Goal: Find specific page/section: Locate a particular part of the current website

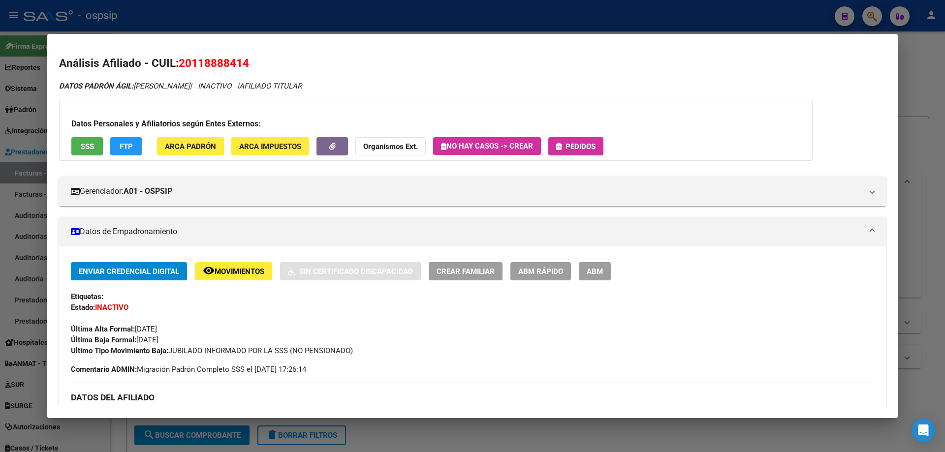
scroll to position [49, 0]
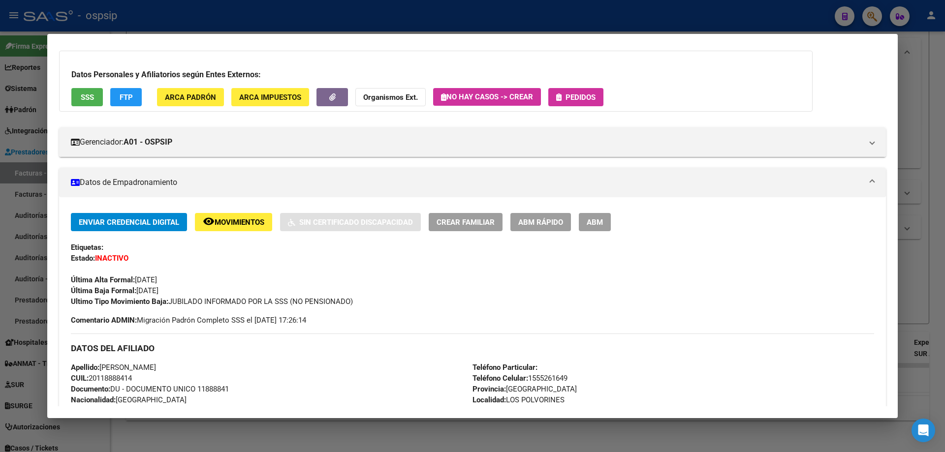
click at [212, 21] on div at bounding box center [472, 226] width 945 height 452
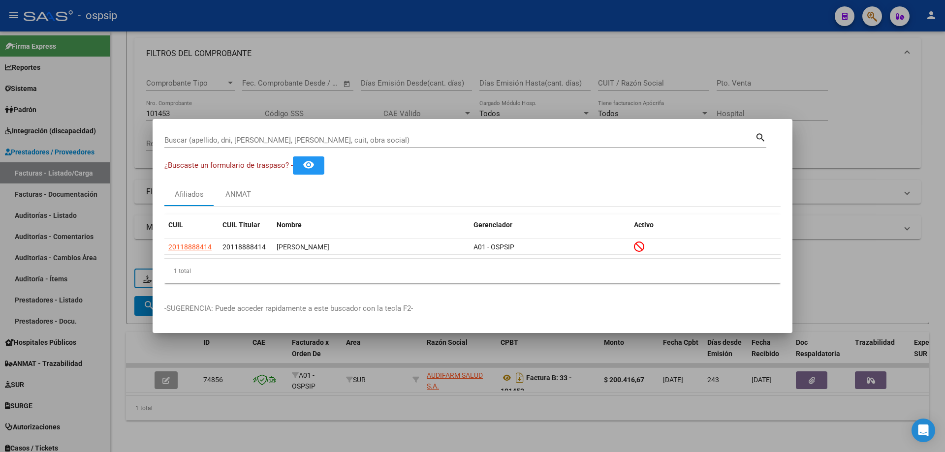
click at [219, 14] on div at bounding box center [472, 226] width 945 height 452
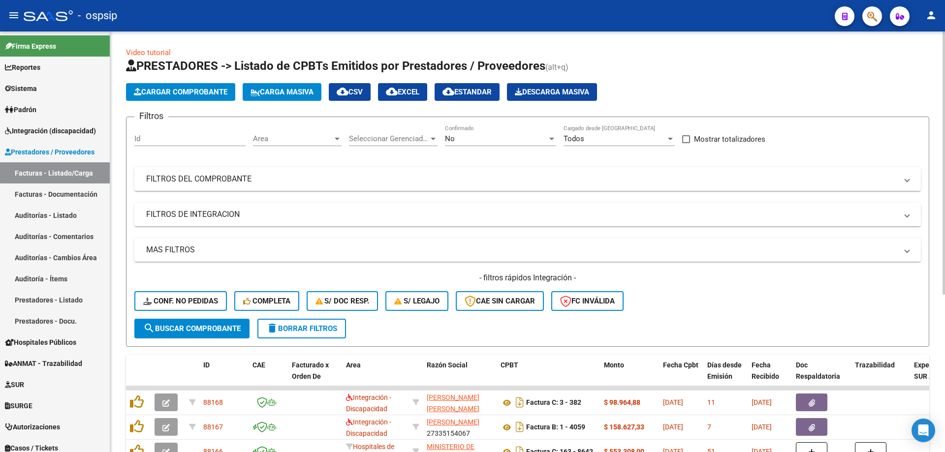
click at [483, 140] on div "No" at bounding box center [496, 138] width 102 height 9
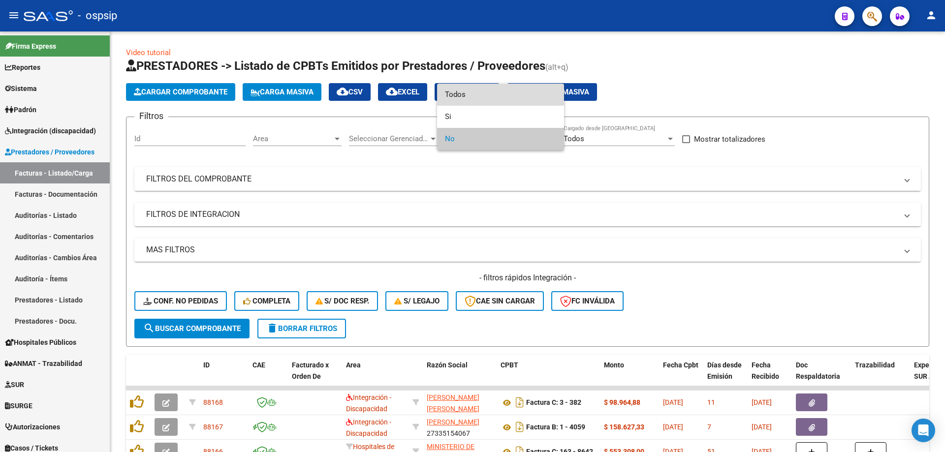
click at [465, 94] on span "Todos" at bounding box center [500, 95] width 111 height 22
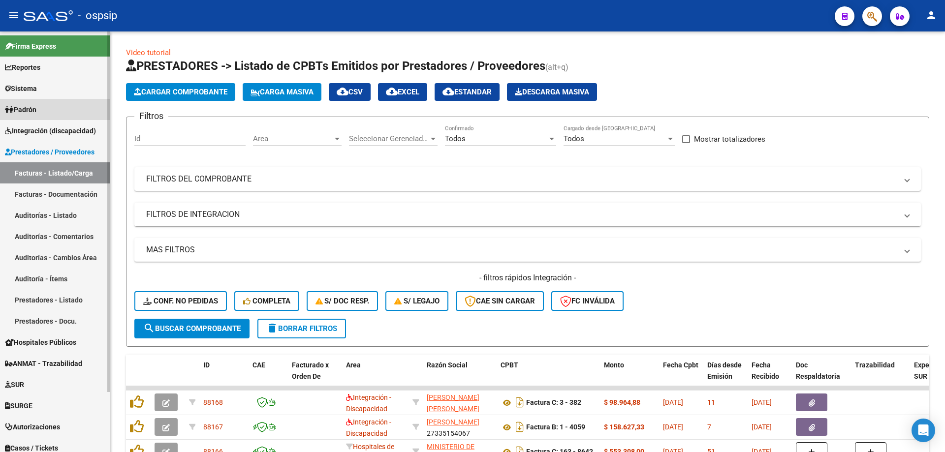
click at [49, 120] on link "Padrón" at bounding box center [55, 109] width 110 height 21
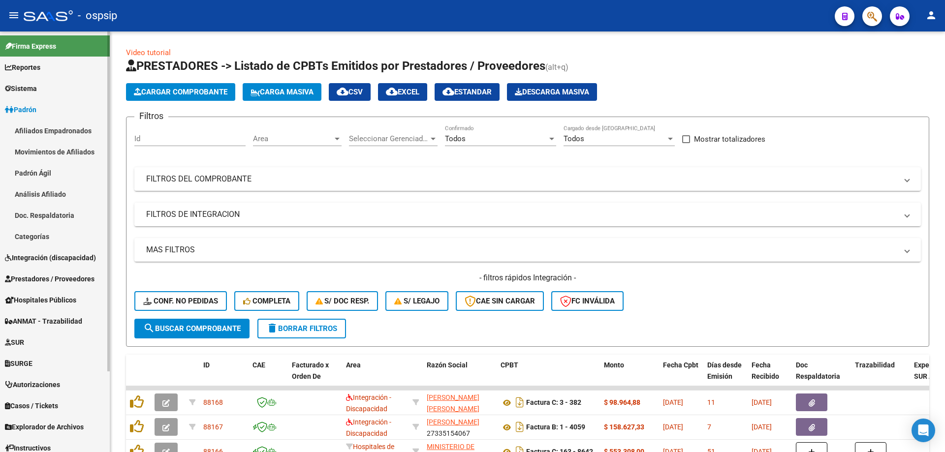
click at [49, 132] on link "Afiliados Empadronados" at bounding box center [55, 130] width 110 height 21
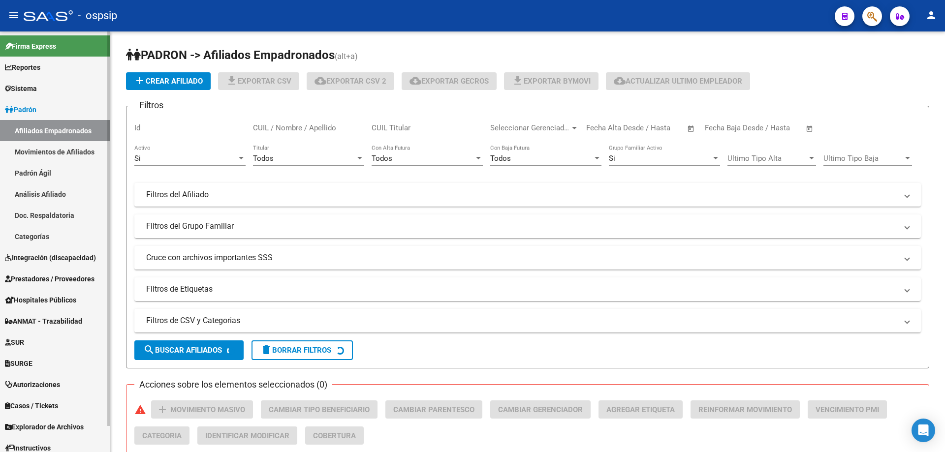
click at [41, 115] on link "Padrón" at bounding box center [55, 109] width 110 height 21
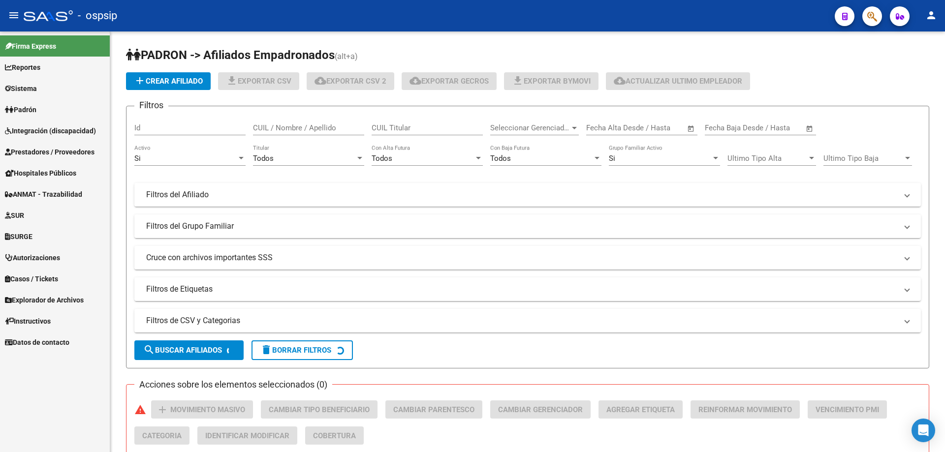
click at [47, 129] on span "Integración (discapacidad)" at bounding box center [50, 131] width 91 height 11
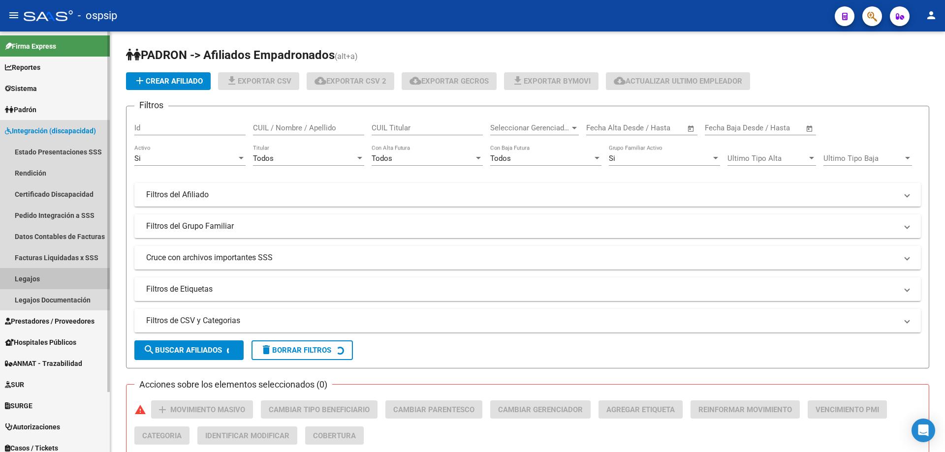
click at [34, 274] on link "Legajos" at bounding box center [55, 278] width 110 height 21
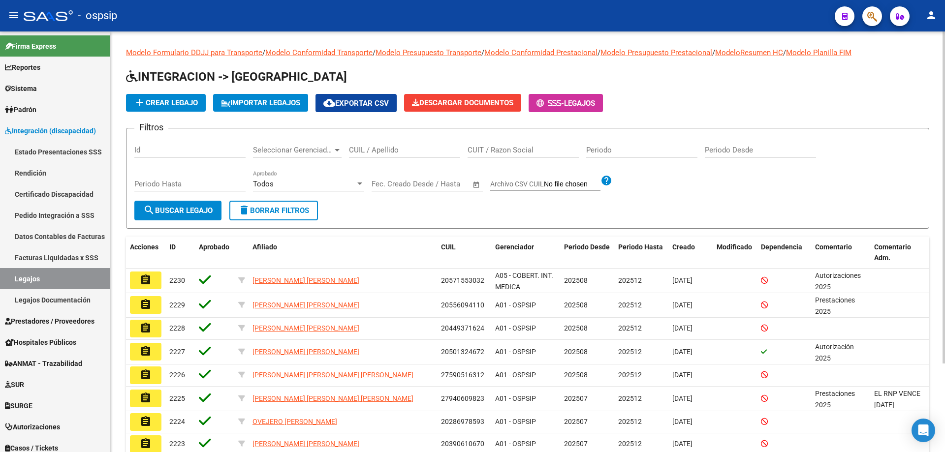
click at [400, 152] on input "CUIL / Apellido" at bounding box center [404, 150] width 111 height 9
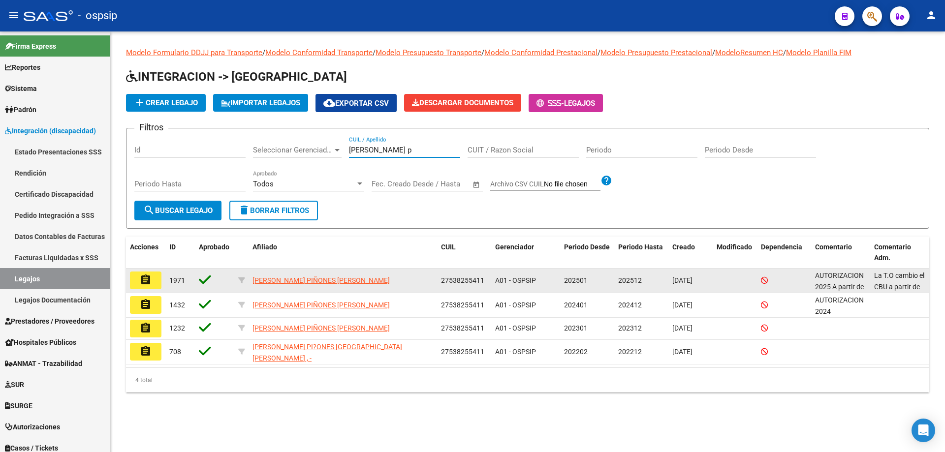
type input "narvaez p"
click at [140, 284] on mat-icon "assignment" at bounding box center [146, 280] width 12 height 12
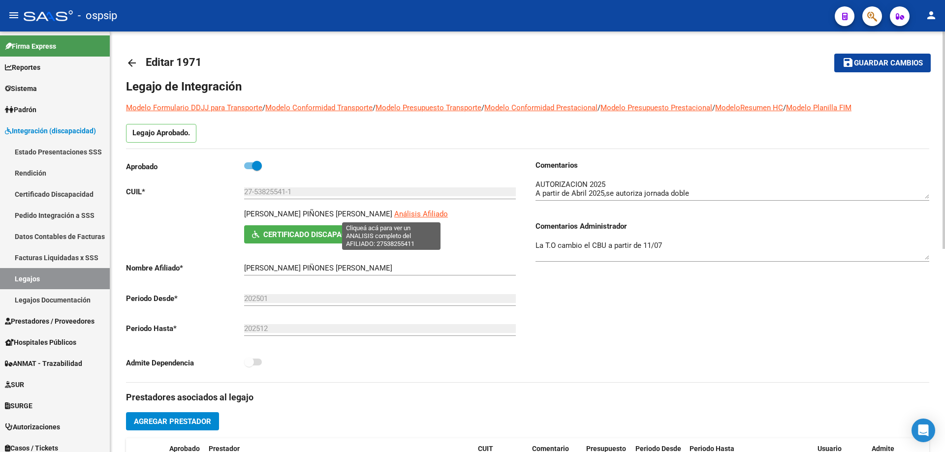
click at [409, 214] on span "Análisis Afiliado" at bounding box center [421, 214] width 54 height 9
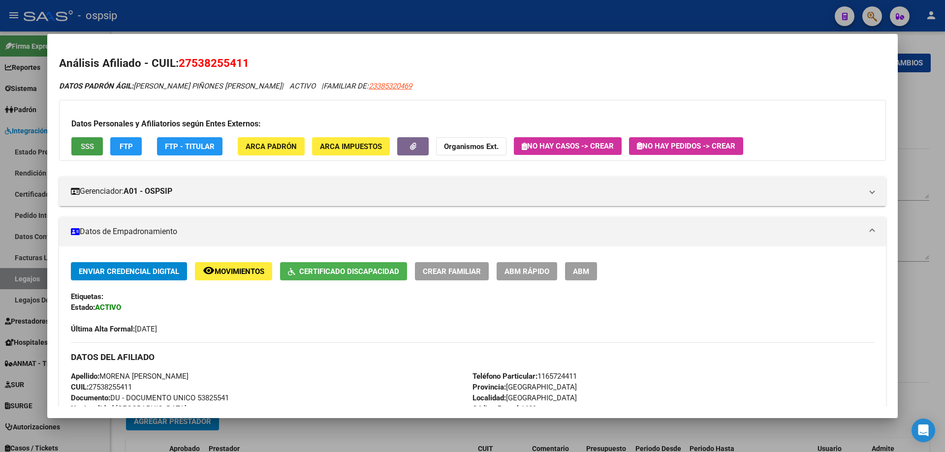
click at [77, 141] on button "SSS" at bounding box center [87, 146] width 32 height 18
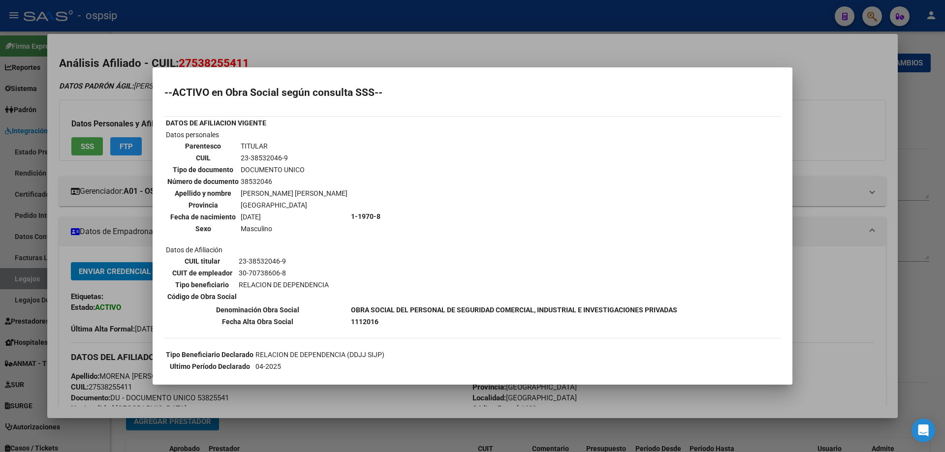
click at [218, 20] on div at bounding box center [472, 226] width 945 height 452
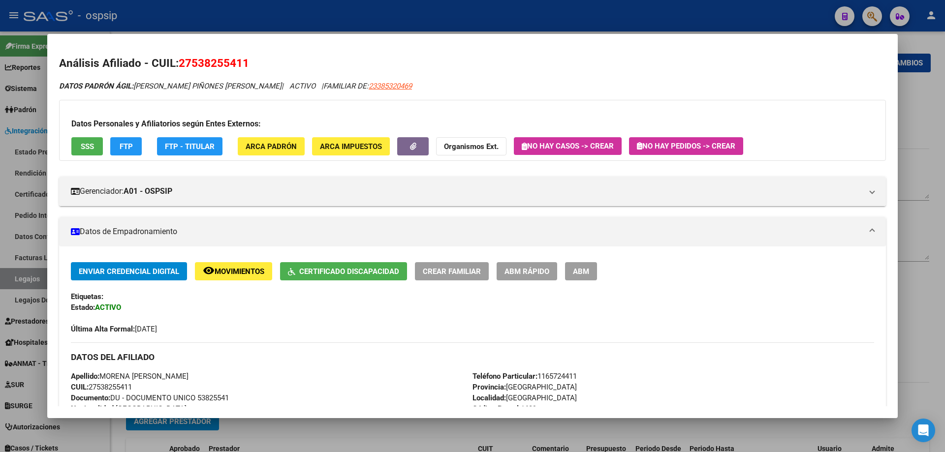
click at [218, 20] on div at bounding box center [472, 226] width 945 height 452
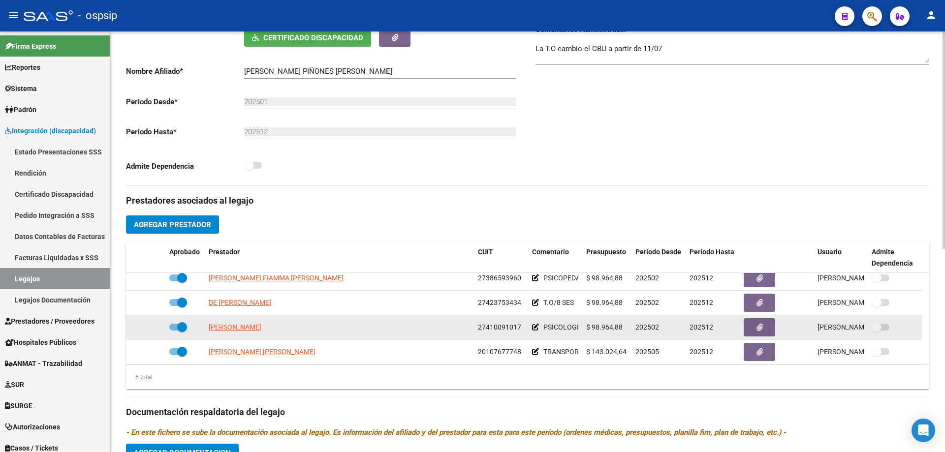
scroll to position [34, 0]
